Goal: Transaction & Acquisition: Subscribe to service/newsletter

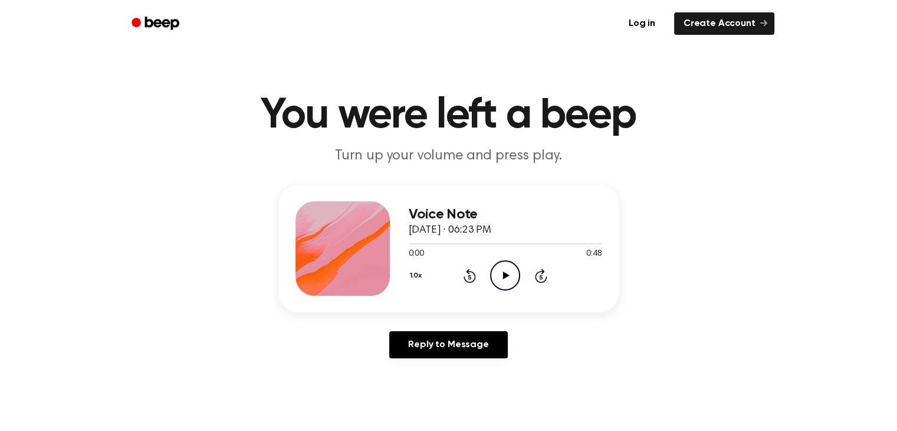
click at [505, 274] on icon at bounding box center [506, 275] width 6 height 8
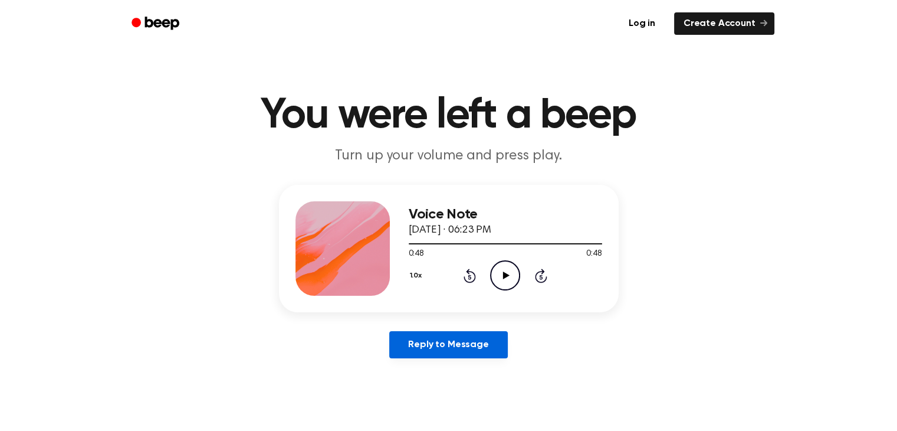
click at [462, 343] on link "Reply to Message" at bounding box center [448, 344] width 118 height 27
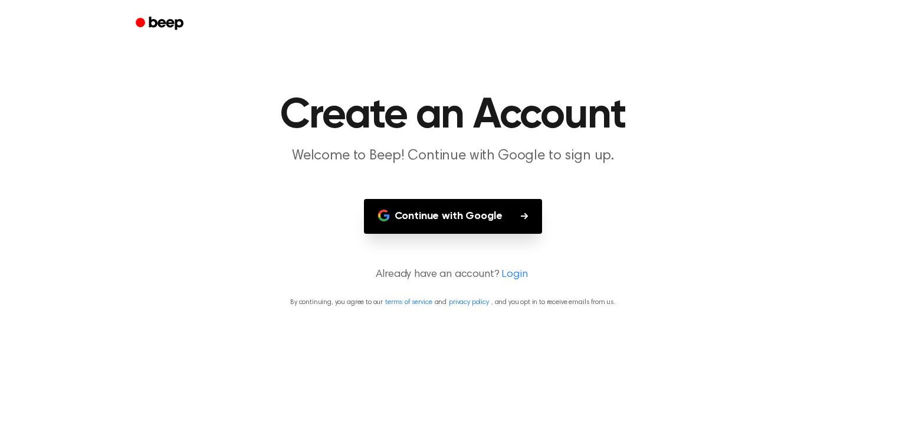
click at [449, 217] on button "Continue with Google" at bounding box center [453, 216] width 179 height 35
click at [479, 214] on button "Continue with Google" at bounding box center [453, 216] width 179 height 35
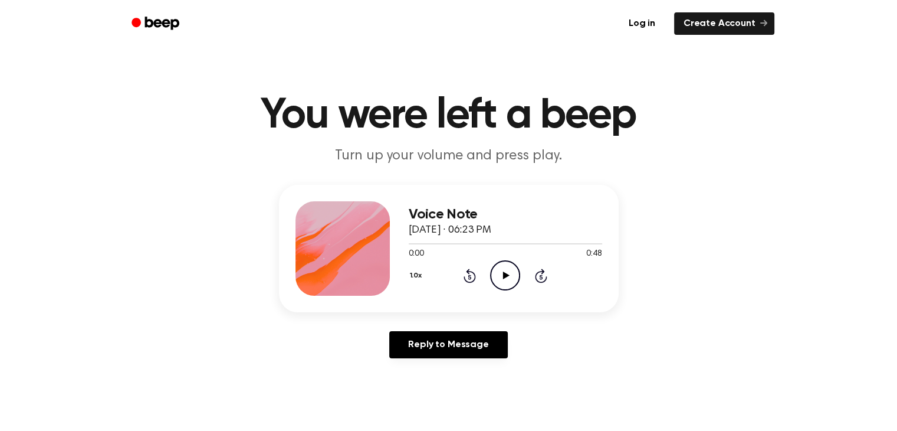
click at [506, 274] on icon at bounding box center [506, 275] width 6 height 8
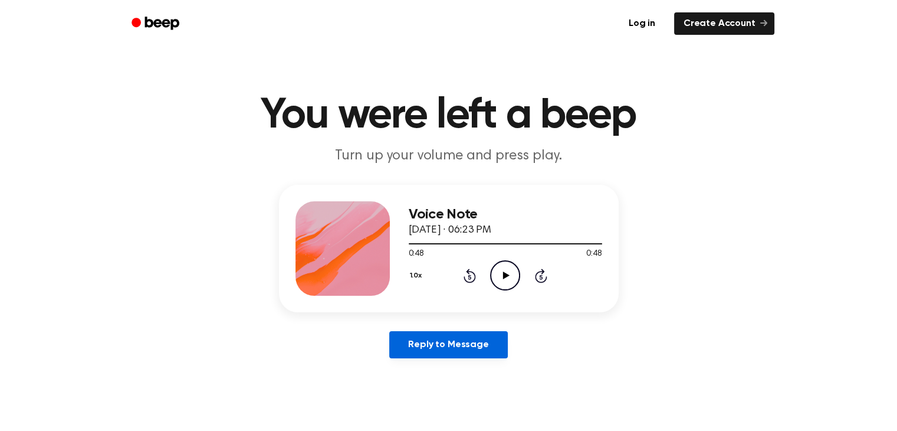
click at [451, 345] on link "Reply to Message" at bounding box center [448, 344] width 118 height 27
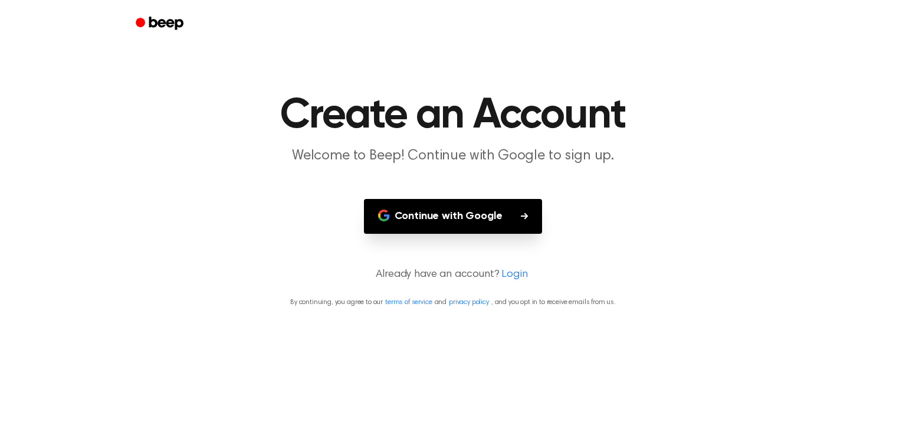
click at [450, 216] on button "Continue with Google" at bounding box center [453, 216] width 179 height 35
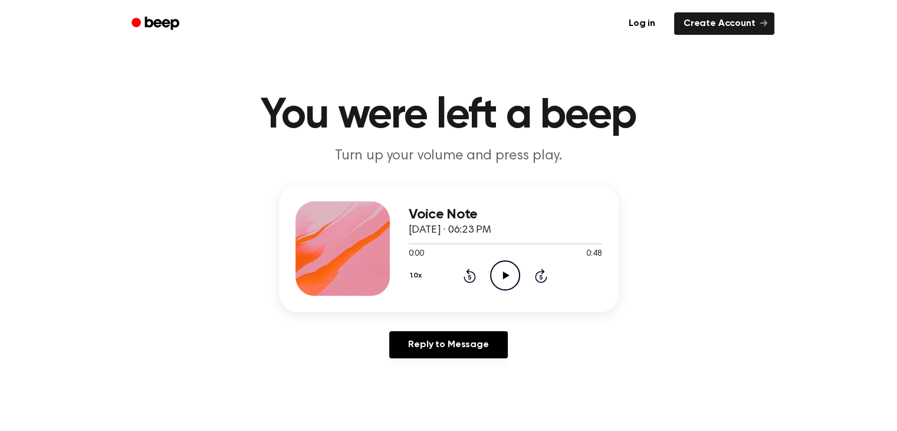
click at [506, 274] on icon at bounding box center [506, 275] width 6 height 8
drag, startPoint x: 506, startPoint y: 274, endPoint x: 508, endPoint y: 234, distance: 39.6
click at [508, 234] on div "Voice Note September 11, 2025 · 06:23 PM 0:48 0:48 Your browser does not suppor…" at bounding box center [505, 248] width 193 height 94
click at [661, 285] on div "Voice Note September 11, 2025 · 06:23 PM 0:48 0:48 Your browser does not suppor…" at bounding box center [448, 276] width 869 height 183
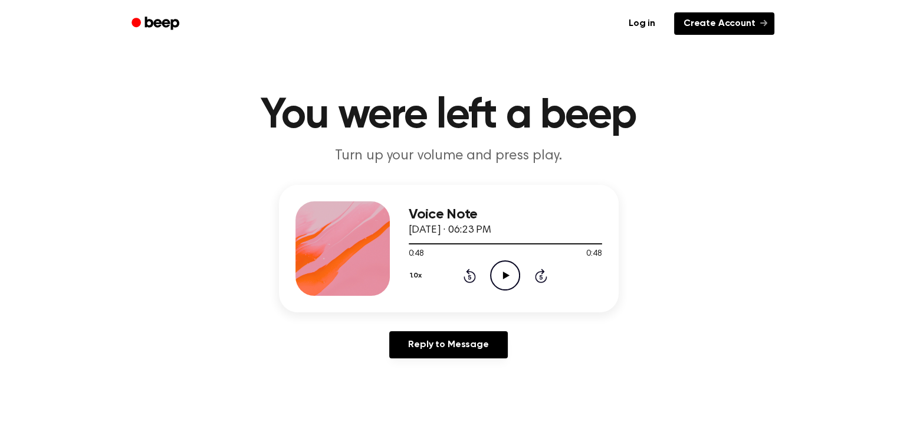
click at [729, 24] on link "Create Account" at bounding box center [724, 23] width 100 height 22
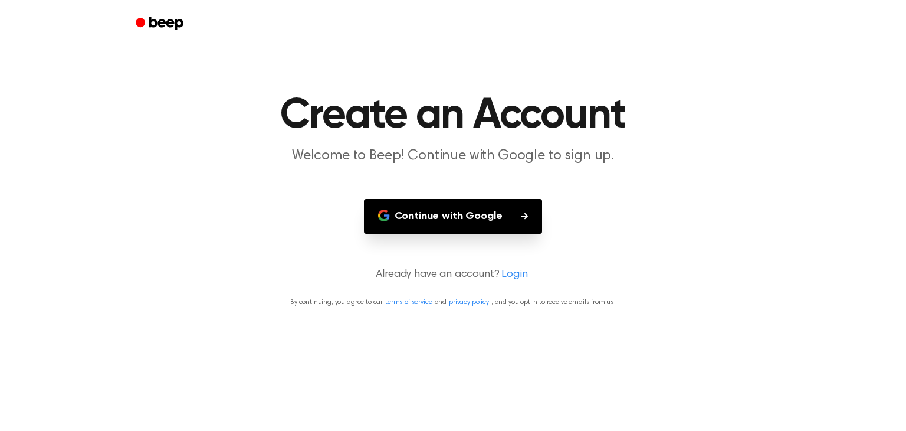
click at [462, 213] on button "Continue with Google" at bounding box center [453, 216] width 179 height 35
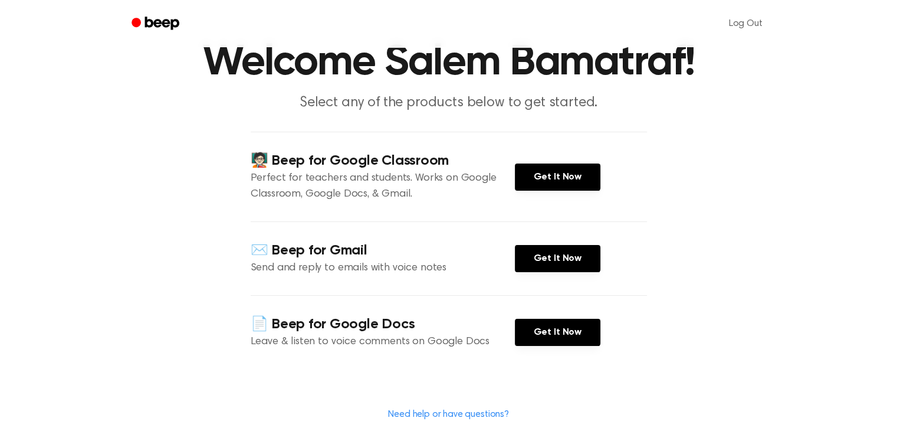
scroll to position [52, 0]
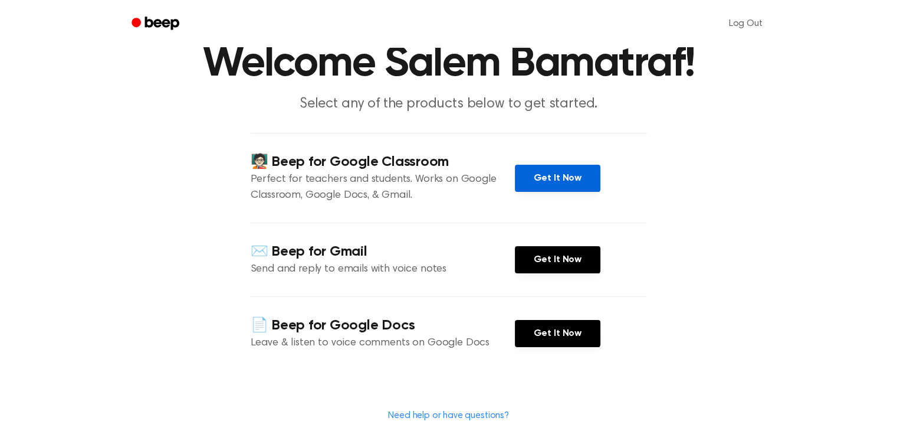
click at [558, 178] on link "Get It Now" at bounding box center [558, 178] width 86 height 27
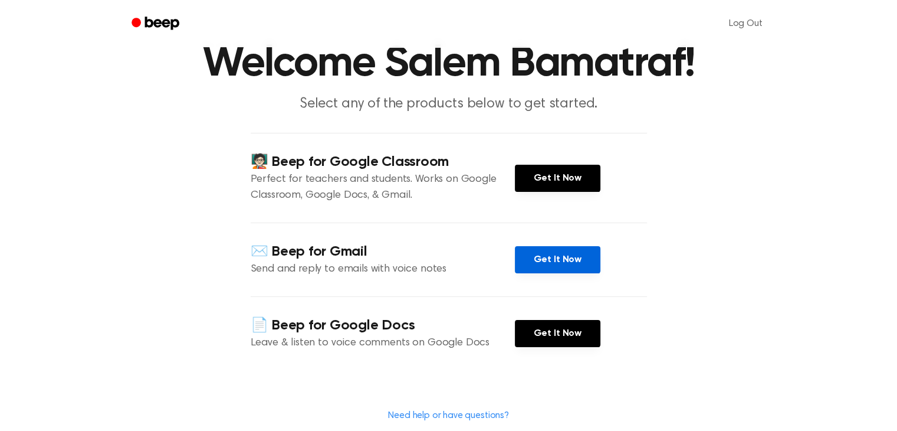
click at [553, 257] on link "Get It Now" at bounding box center [558, 259] width 86 height 27
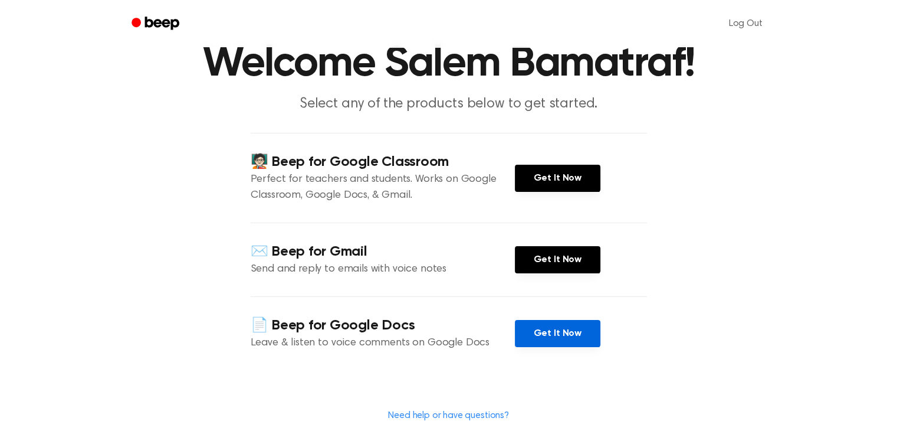
click at [552, 332] on link "Get It Now" at bounding box center [558, 333] width 86 height 27
